Goal: Check status: Check status

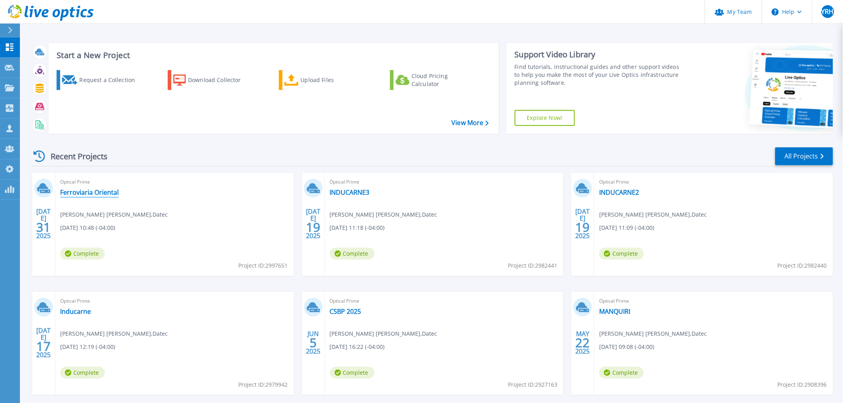
click at [104, 196] on link "Ferroviaria Oriental" at bounding box center [89, 192] width 59 height 8
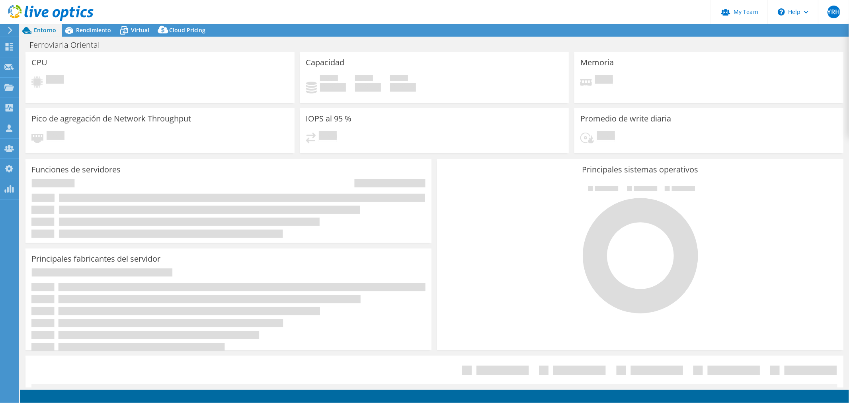
select select "USD"
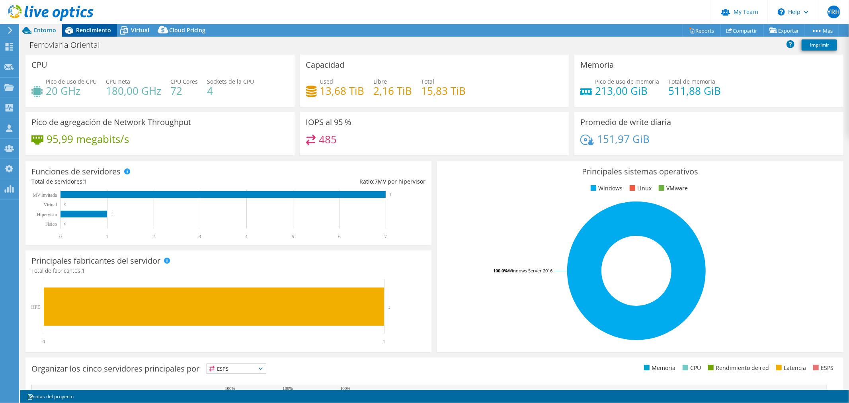
click at [91, 33] on span "Rendimiento" at bounding box center [93, 30] width 35 height 8
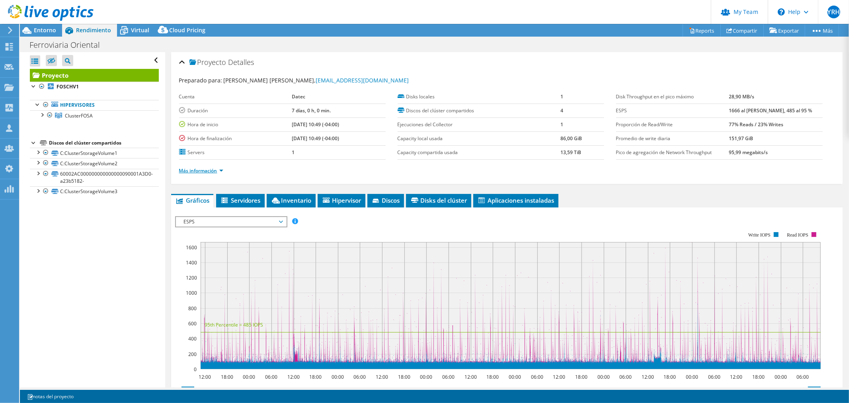
click at [211, 169] on link "Más información" at bounding box center [201, 170] width 44 height 7
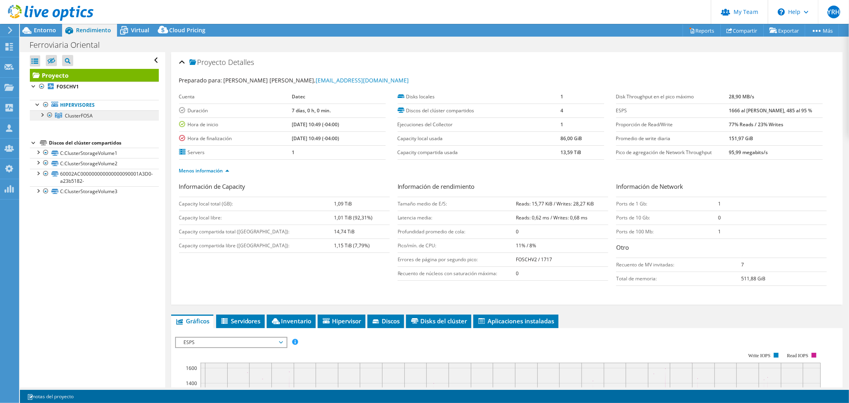
click at [84, 117] on span "ClusterFOSA" at bounding box center [79, 115] width 28 height 7
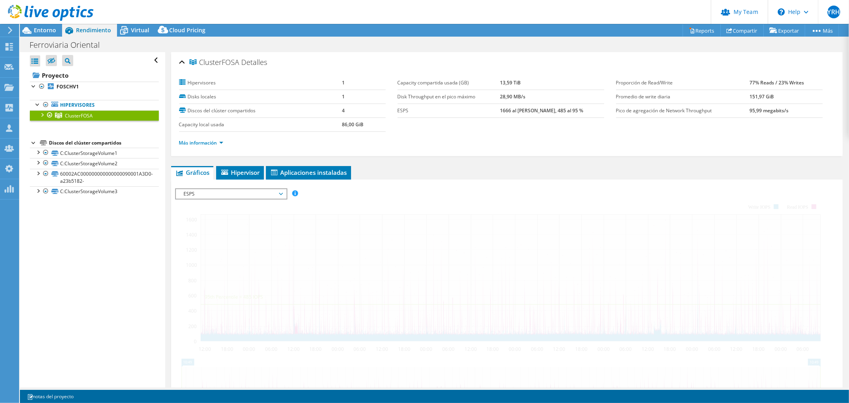
click at [41, 116] on div at bounding box center [42, 114] width 8 height 8
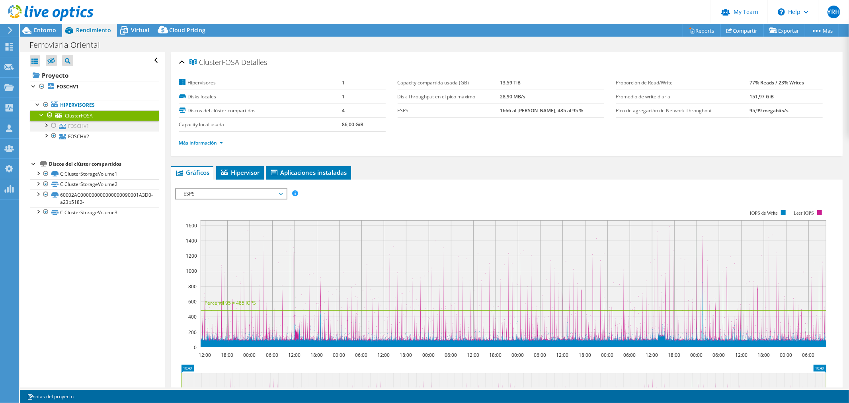
click at [50, 127] on div at bounding box center [54, 126] width 8 height 10
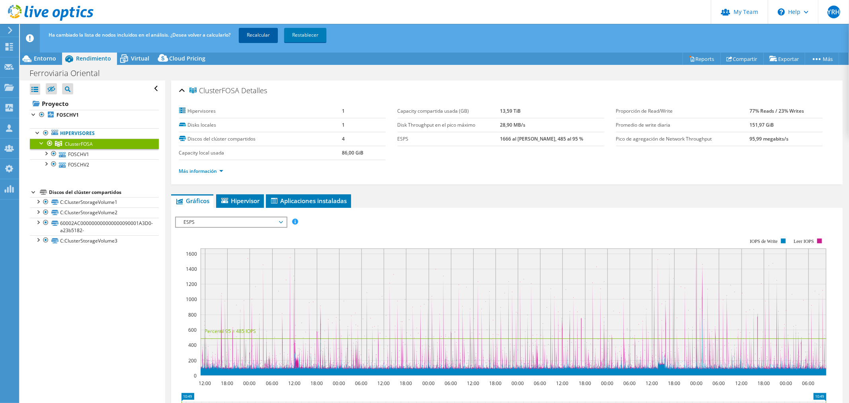
click at [268, 30] on link "Recalcular" at bounding box center [258, 35] width 39 height 14
click at [212, 172] on link "Más información" at bounding box center [201, 171] width 44 height 7
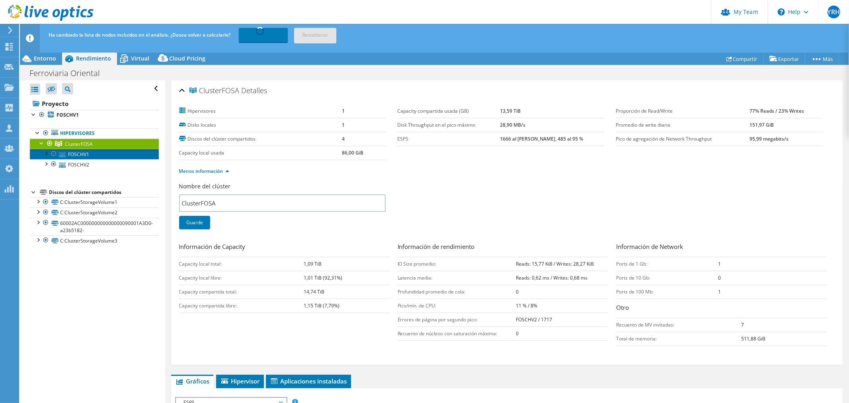
click at [92, 152] on link "FOSCHV1" at bounding box center [94, 154] width 129 height 10
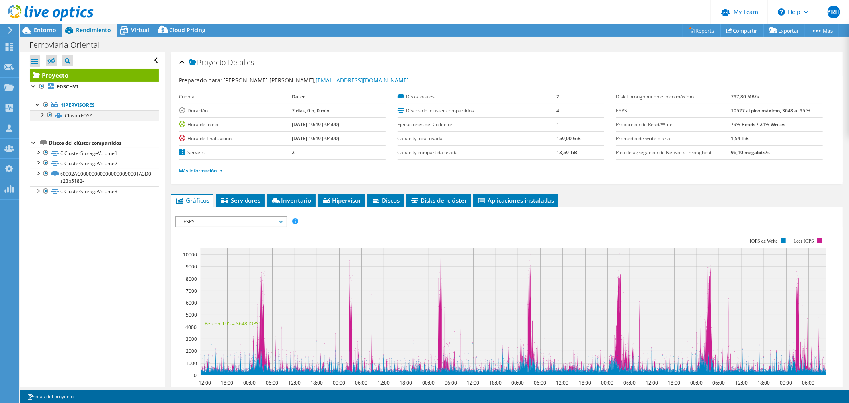
click at [46, 114] on div at bounding box center [50, 115] width 8 height 10
click at [50, 114] on div at bounding box center [50, 115] width 8 height 10
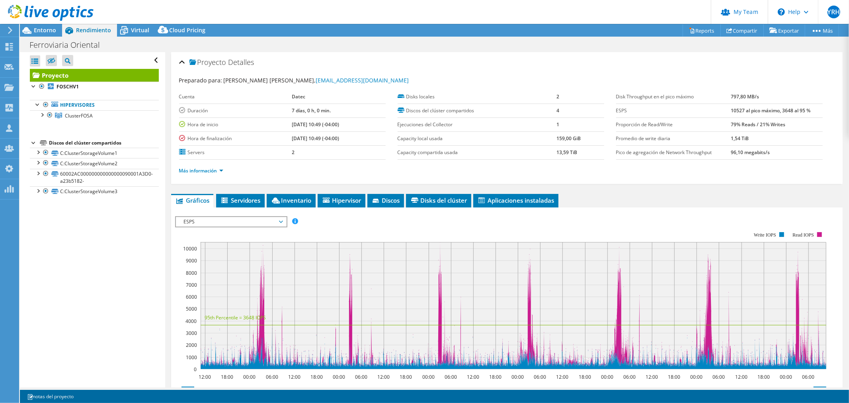
click at [44, 116] on div at bounding box center [42, 114] width 8 height 8
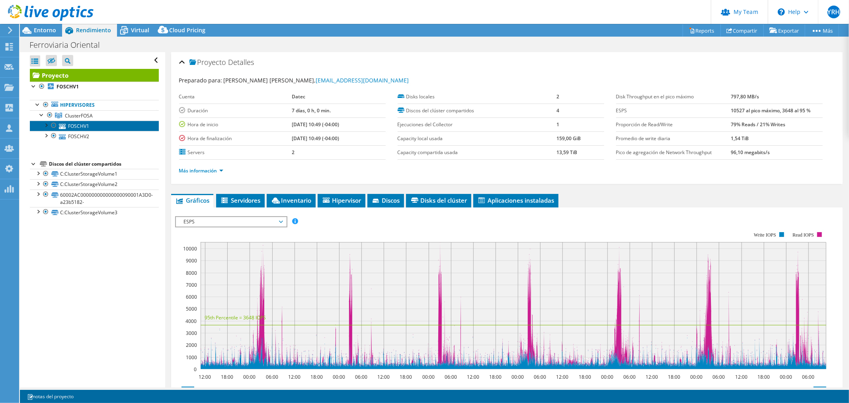
click at [80, 130] on link "FOSCHV1" at bounding box center [94, 126] width 129 height 10
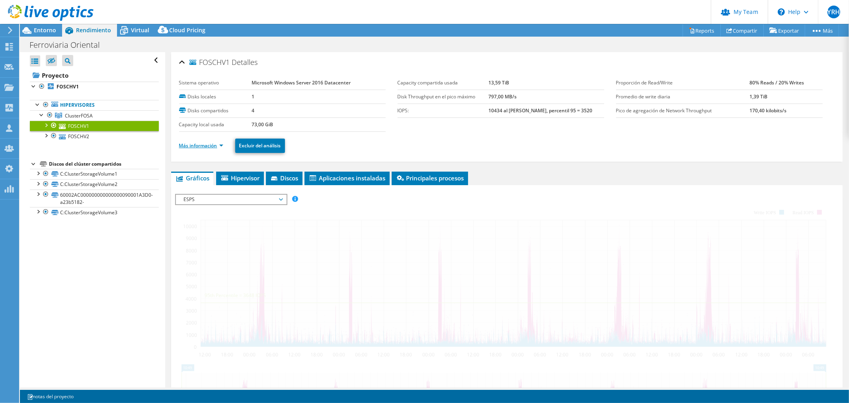
click at [212, 144] on link "Más información" at bounding box center [201, 145] width 44 height 7
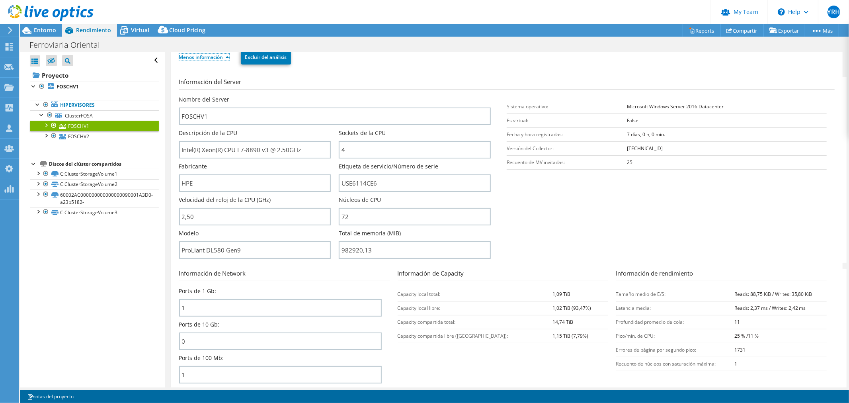
scroll to position [133, 0]
